Goal: Information Seeking & Learning: Learn about a topic

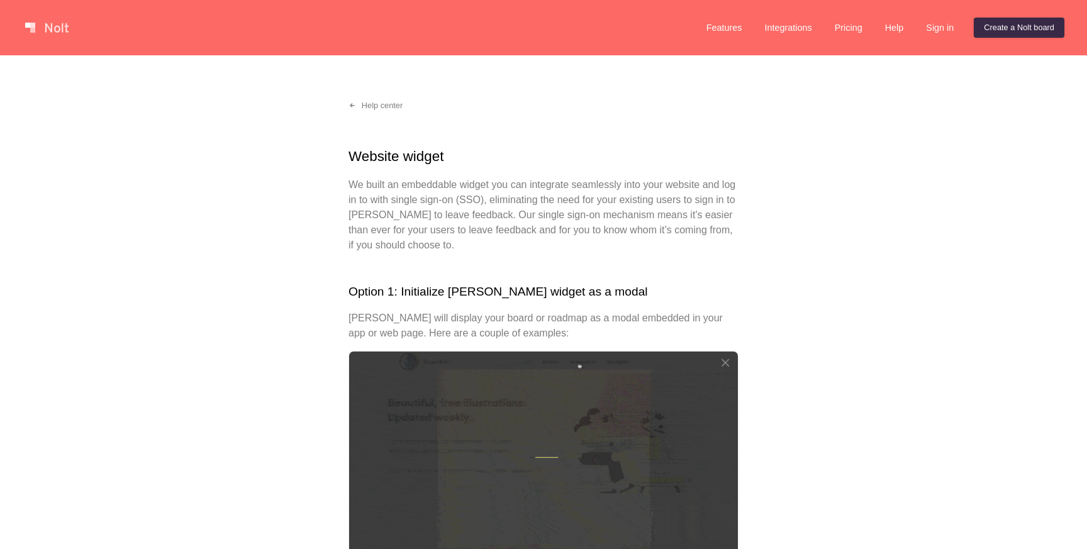
click at [66, 30] on link at bounding box center [46, 28] width 53 height 20
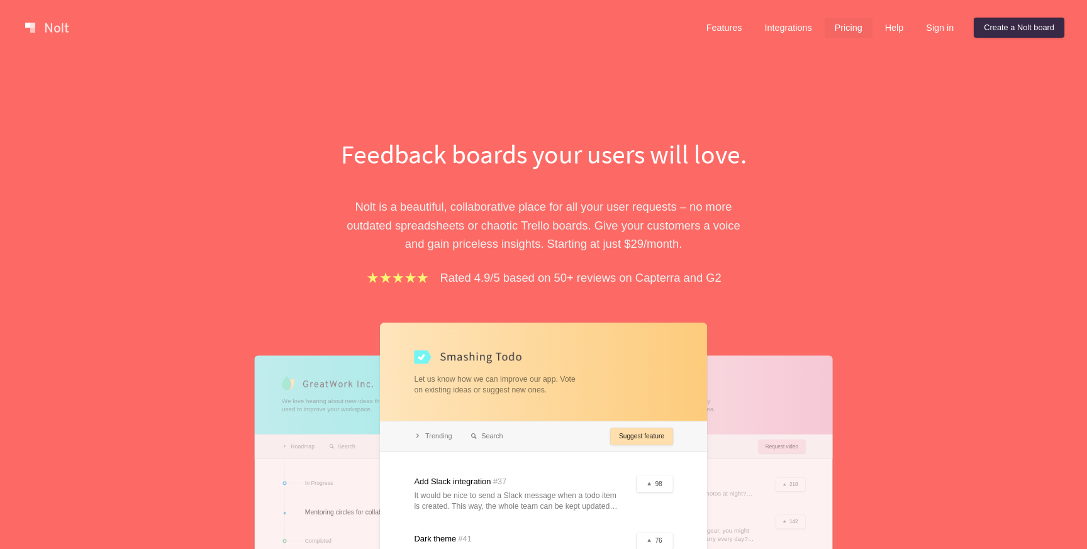
click at [850, 22] on link "Pricing" at bounding box center [848, 28] width 48 height 20
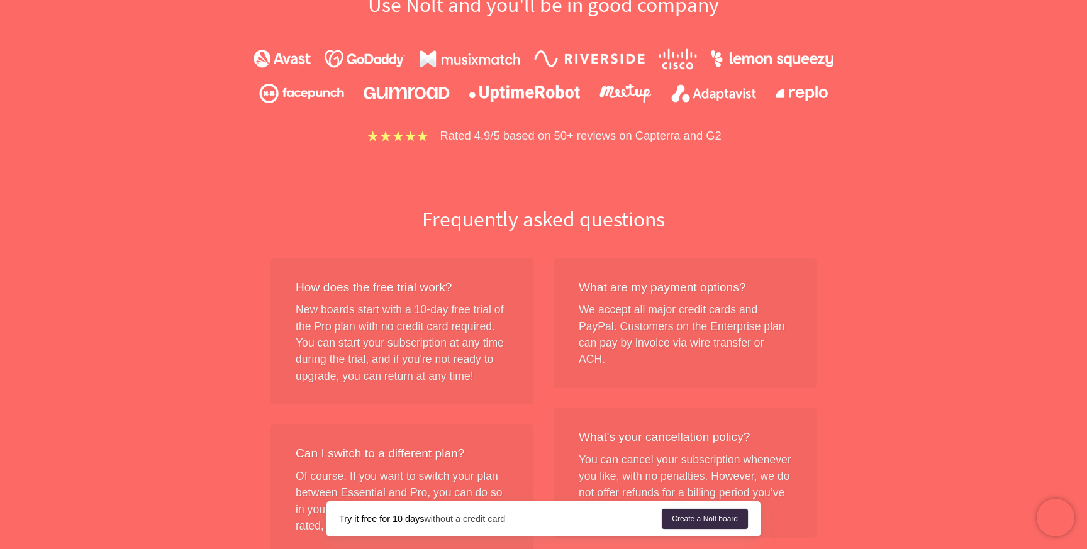
scroll to position [938, 0]
